Goal: Information Seeking & Learning: Learn about a topic

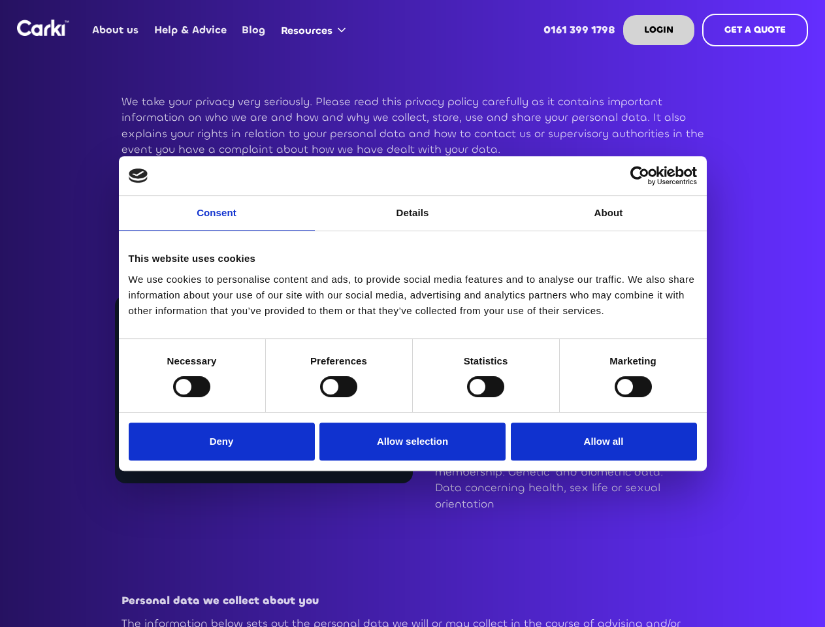
click at [217, 221] on link "Consent" at bounding box center [217, 213] width 196 height 35
click at [413, 221] on link "Details" at bounding box center [413, 213] width 196 height 35
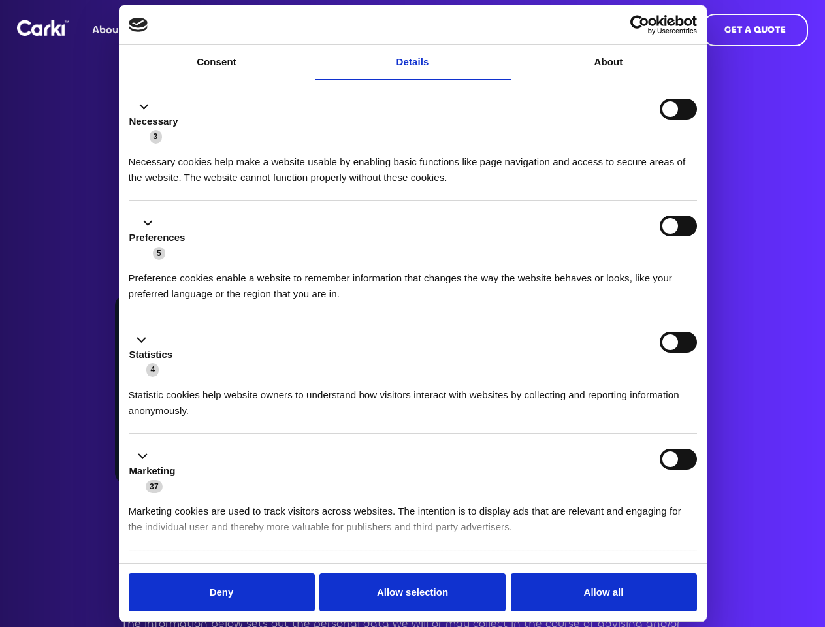
click at [608, 185] on div "Necessary cookies help make a website usable by enabling basic functions like p…" at bounding box center [413, 164] width 568 height 41
click at [191, 386] on li "Statistics 4 Statistic cookies help website owners to understand how visitors i…" at bounding box center [413, 375] width 568 height 117
click at [338, 386] on li "Statistics 4 Statistic cookies help website owners to understand how visitors i…" at bounding box center [413, 375] width 568 height 117
click at [485, 386] on li "Statistics 4 Statistic cookies help website owners to understand how visitors i…" at bounding box center [413, 375] width 568 height 117
click at [633, 386] on li "Statistics 4 Statistic cookies help website owners to understand how visitors i…" at bounding box center [413, 375] width 568 height 117
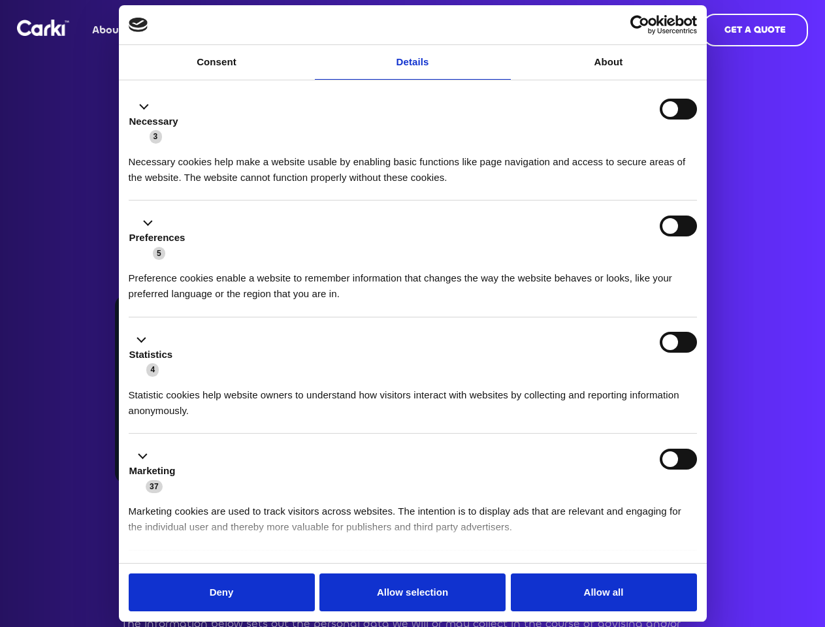
click at [225, 377] on div "Statistics 4" at bounding box center [413, 355] width 568 height 46
click at [413, 377] on div "Statistics 4" at bounding box center [413, 355] width 568 height 46
click at [600, 377] on div "Statistics 4" at bounding box center [413, 355] width 568 height 46
